Goal: Find specific page/section: Find specific page/section

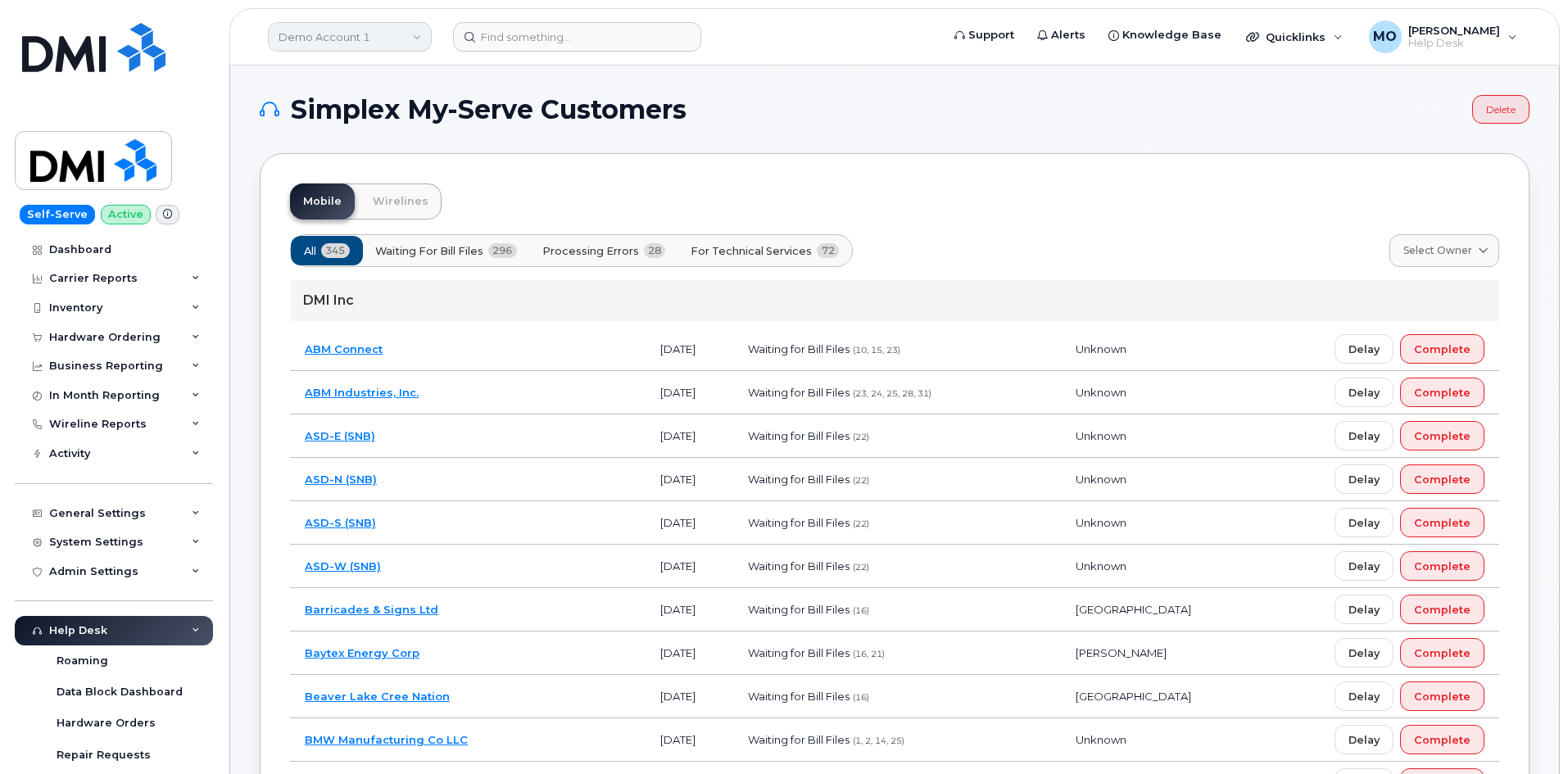
click at [405, 36] on link "Demo Account 1" at bounding box center [350, 37] width 164 height 30
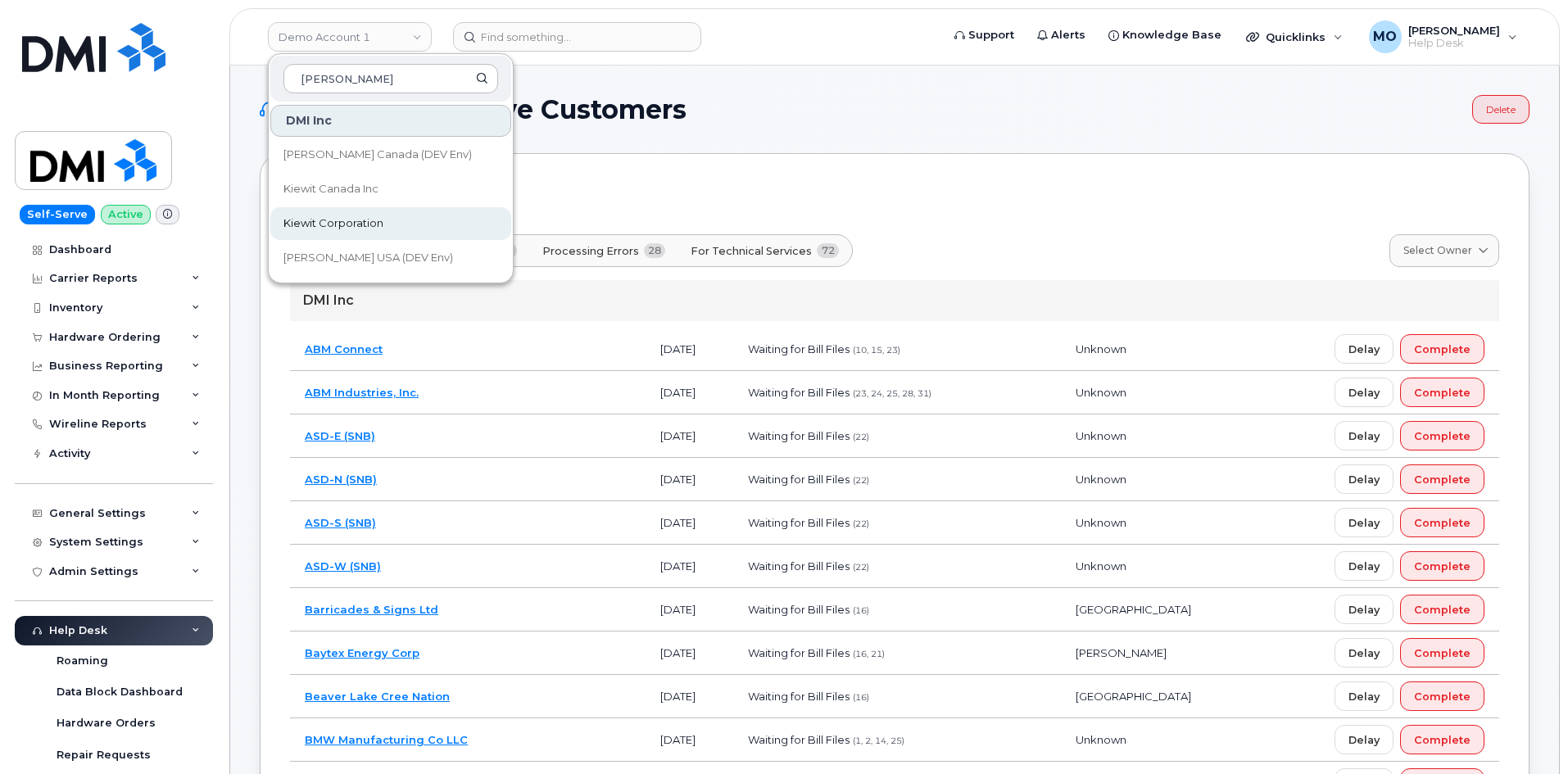
type input "[PERSON_NAME]"
click at [380, 223] on span "Kiewit Corporation" at bounding box center [333, 224] width 100 height 17
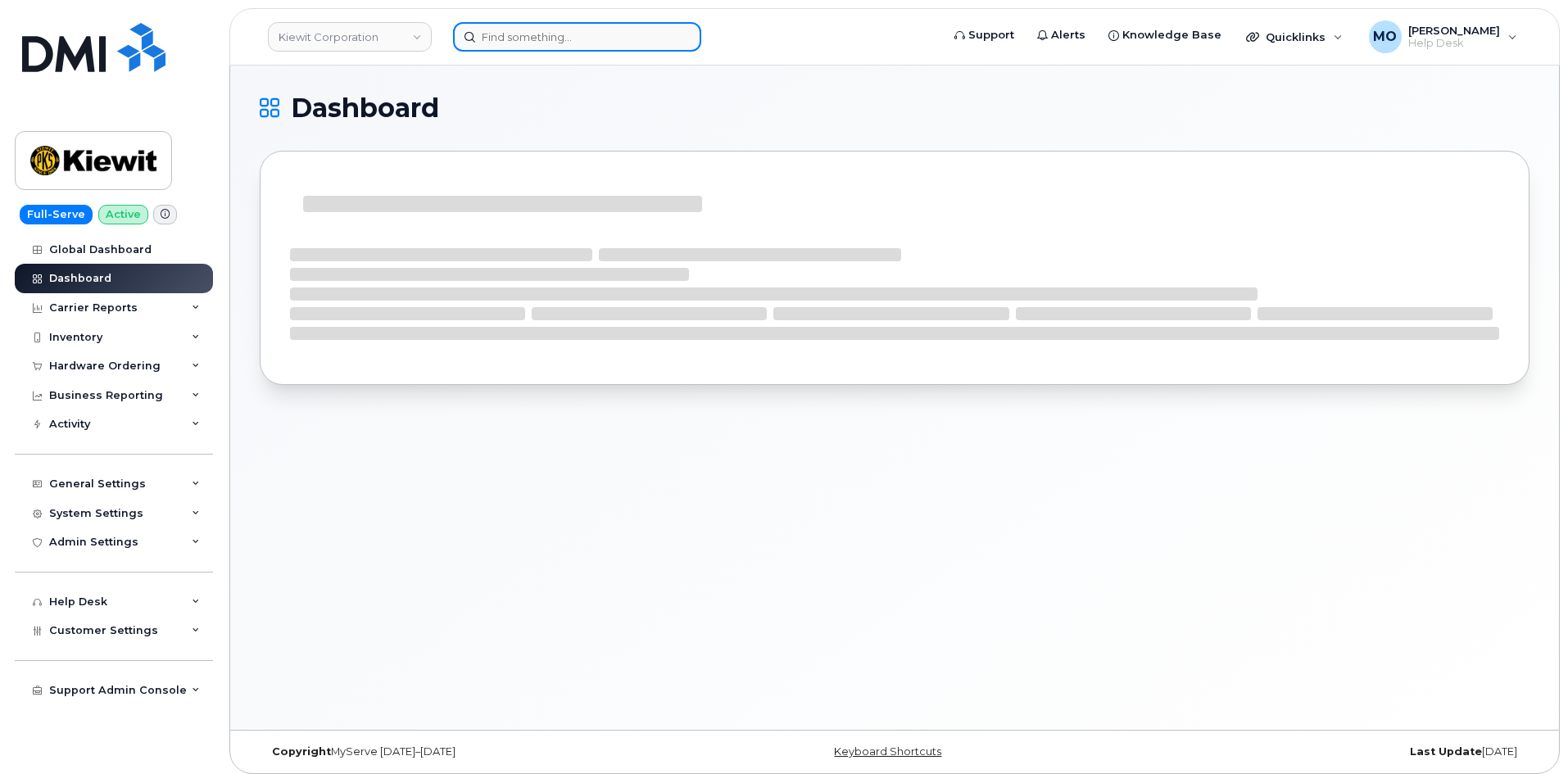
click at [545, 36] on input at bounding box center [577, 37] width 248 height 30
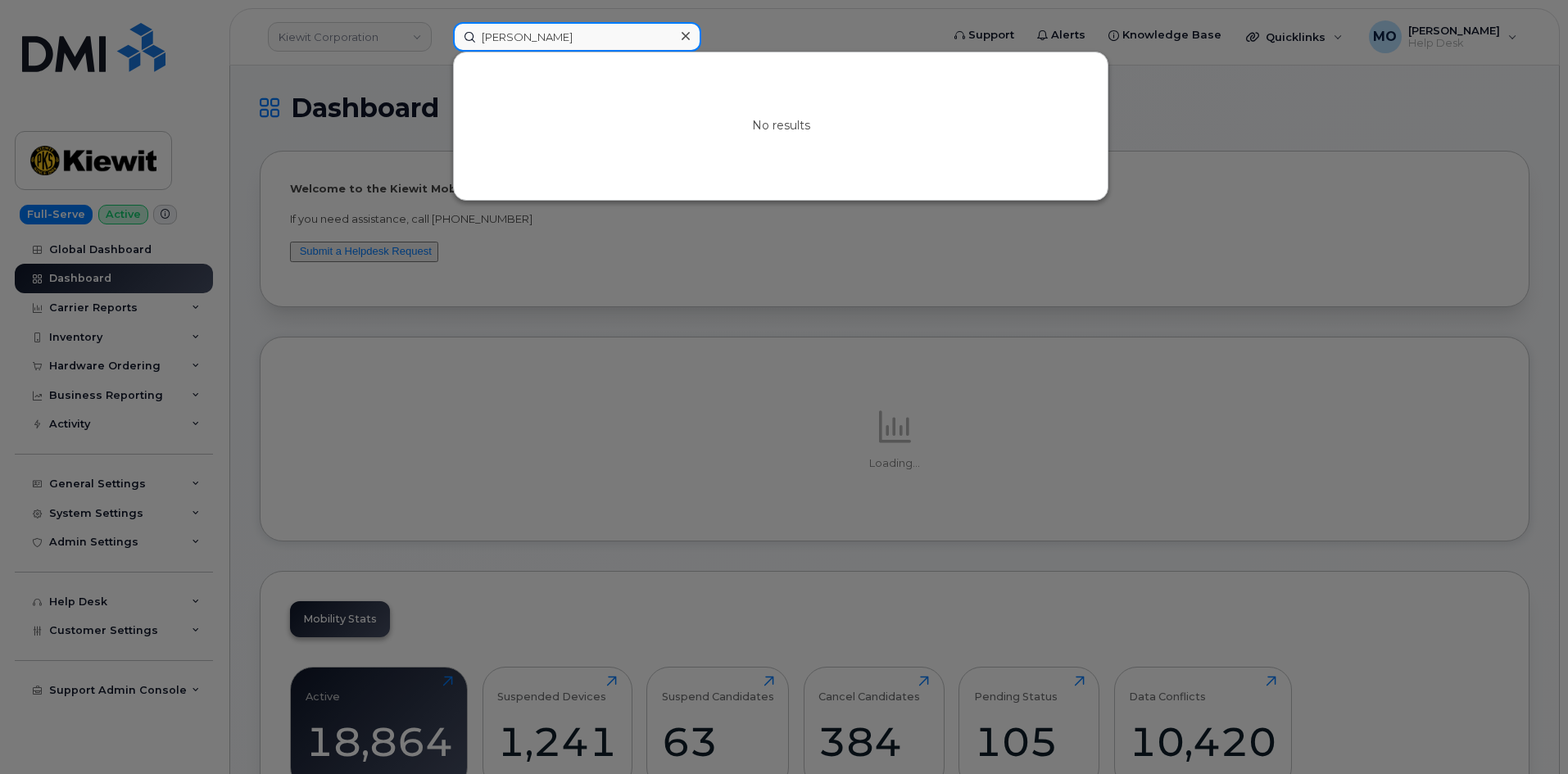
click at [617, 41] on input "Brandon Mclane" at bounding box center [577, 37] width 248 height 30
type input "Brandon Mclane"
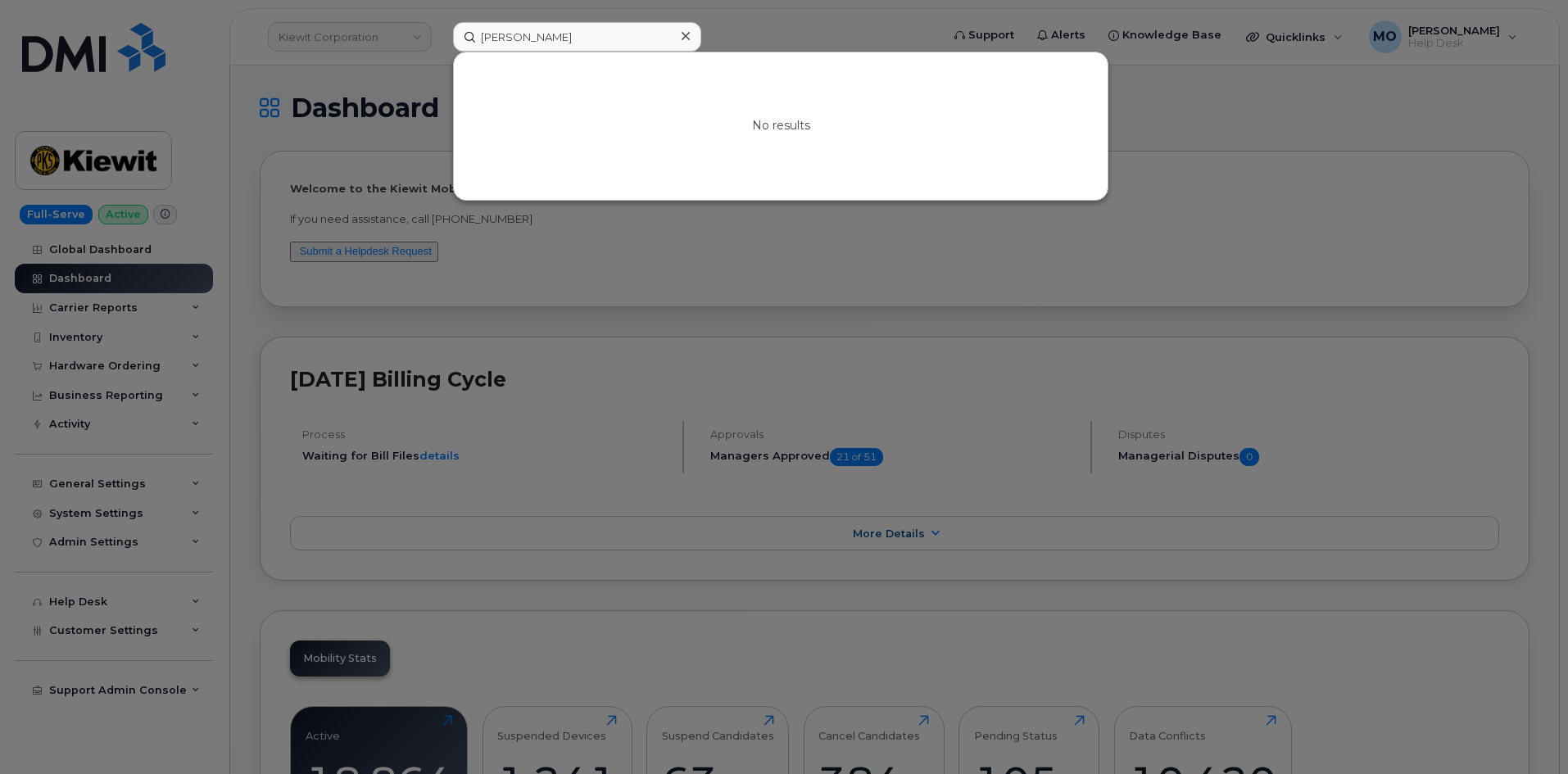
click at [33, 53] on div at bounding box center [784, 387] width 1568 height 774
